Goal: Task Accomplishment & Management: Use online tool/utility

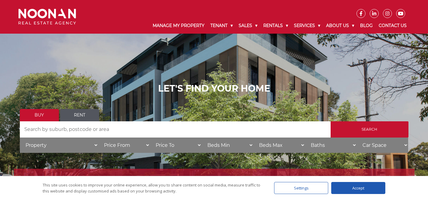
click at [390, 23] on link "Contact Us" at bounding box center [393, 26] width 34 height 16
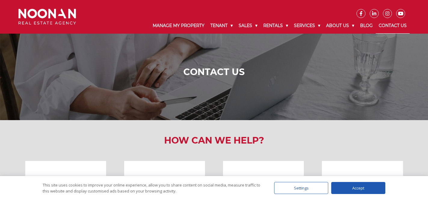
scroll to position [120, 0]
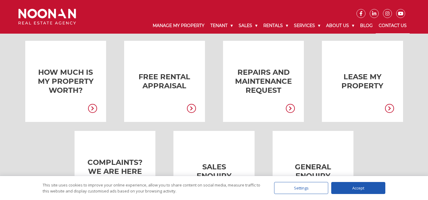
click at [256, 80] on link at bounding box center [254, 81] width 81 height 81
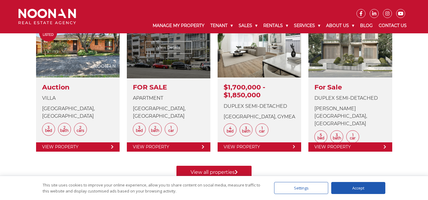
scroll to position [244, 0]
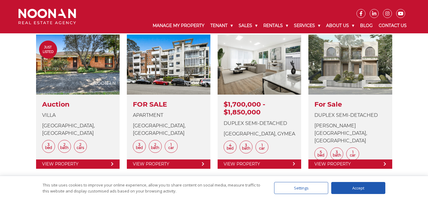
click at [350, 187] on div "Accept" at bounding box center [358, 188] width 54 height 12
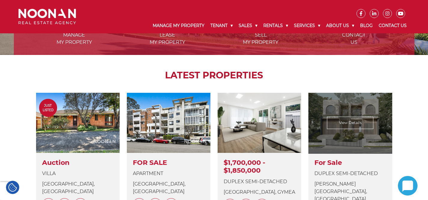
scroll to position [124, 0]
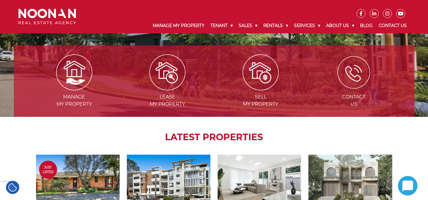
click at [355, 77] on img at bounding box center [354, 72] width 32 height 32
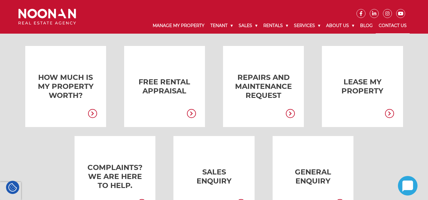
scroll to position [116, 0]
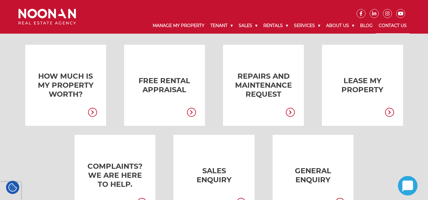
click at [290, 113] on icon at bounding box center [290, 112] width 9 height 9
click at [291, 111] on icon at bounding box center [290, 112] width 9 height 9
click at [255, 78] on link at bounding box center [254, 85] width 81 height 81
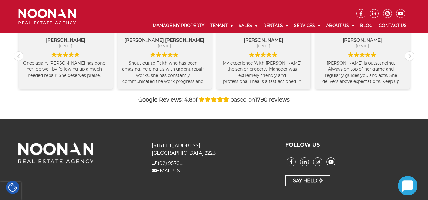
scroll to position [695, 0]
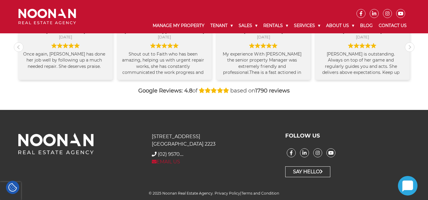
click at [159, 160] on link "EMAIL US" at bounding box center [166, 162] width 28 height 6
click at [402, 180] on icon at bounding box center [408, 186] width 20 height 20
drag, startPoint x: 189, startPoint y: 172, endPoint x: 178, endPoint y: 171, distance: 11.2
click at [189, 172] on div "31 Morts Road Mortdale NSW 2223 + (02) 9570 9999 (02) 9570.... EMAIL US" at bounding box center [214, 155] width 134 height 45
drag, startPoint x: 131, startPoint y: 142, endPoint x: 131, endPoint y: 124, distance: 18.1
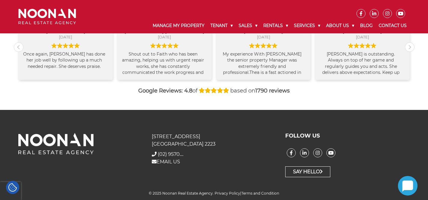
click at [131, 142] on figure at bounding box center [80, 144] width 125 height 22
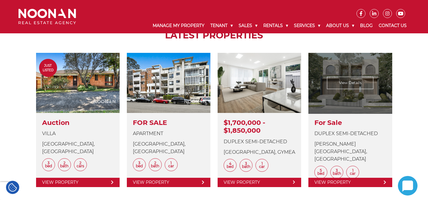
scroll to position [271, 0]
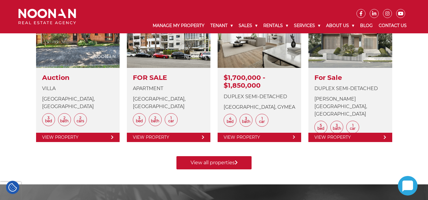
click at [407, 183] on icon at bounding box center [408, 186] width 11 height 11
click at [146, 5] on ul at bounding box center [247, 9] width 325 height 18
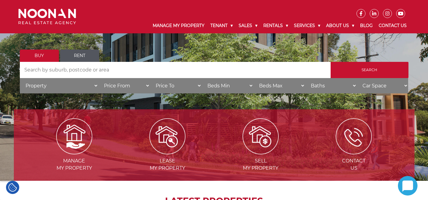
scroll to position [60, 0]
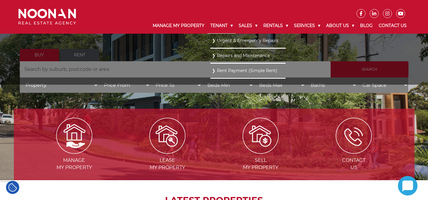
click at [210, 24] on link "Tenant" at bounding box center [222, 26] width 28 height 16
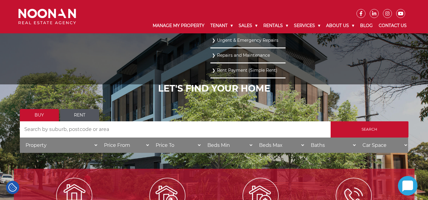
click at [234, 40] on link "Urgent & Emergency Repairs" at bounding box center [248, 40] width 72 height 8
click at [225, 56] on link "Repairs and Maintenance" at bounding box center [248, 55] width 72 height 8
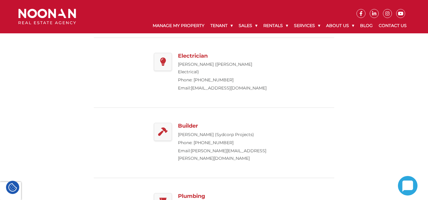
scroll to position [60, 0]
